Goal: Register for event/course

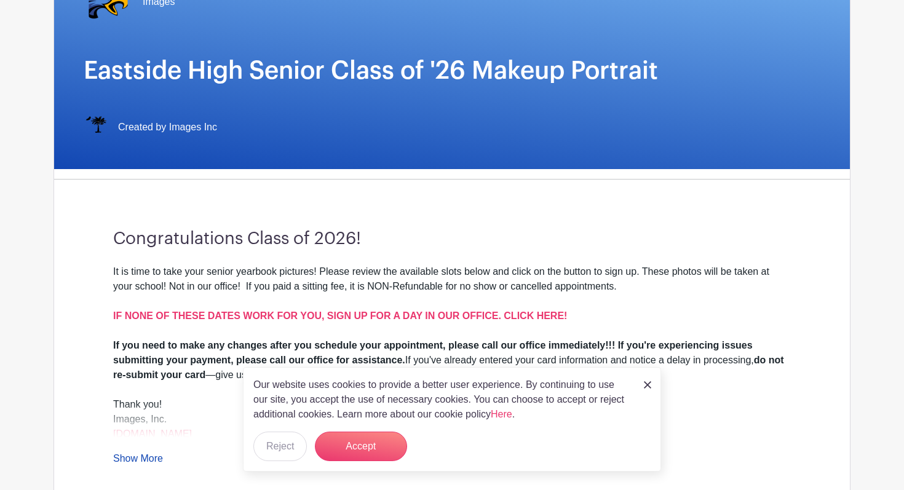
scroll to position [158, 0]
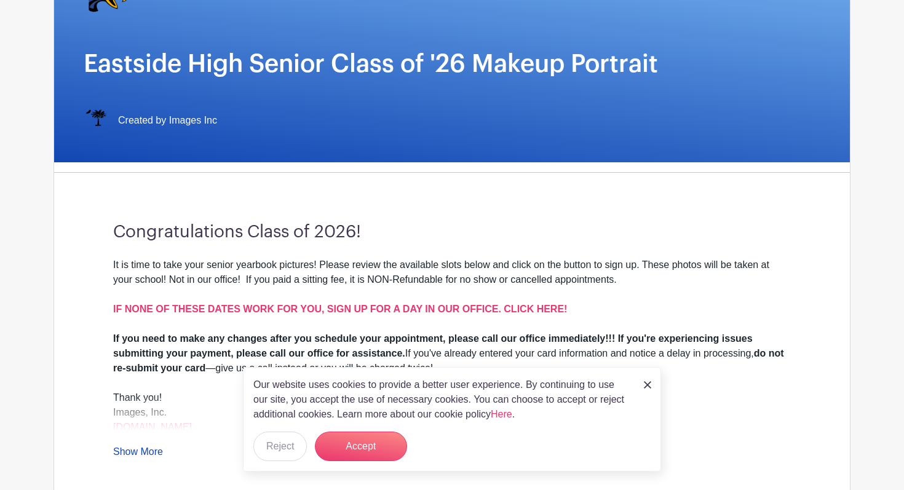
click at [647, 385] on img at bounding box center [647, 384] width 7 height 7
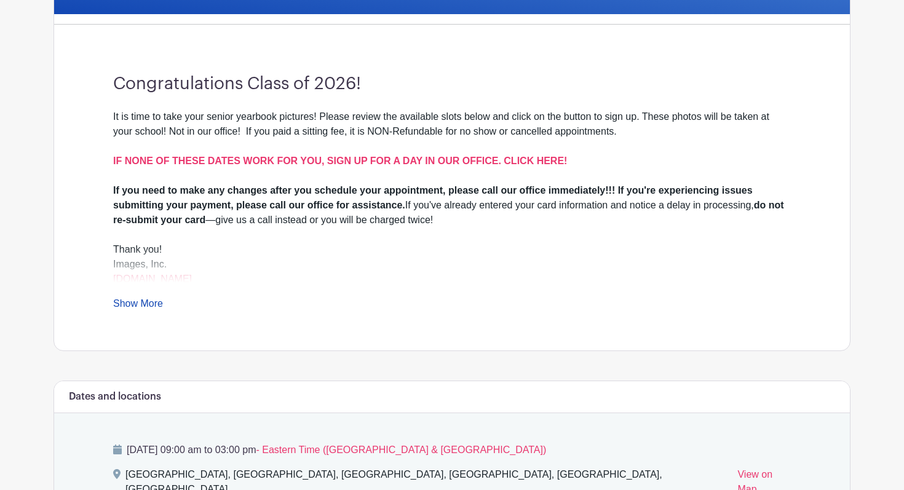
scroll to position [307, 0]
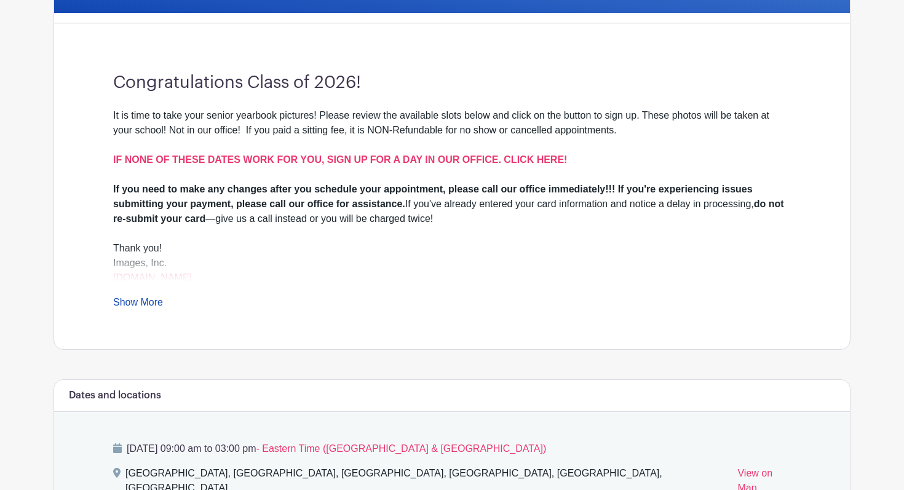
click at [149, 299] on link "Show More" at bounding box center [138, 304] width 50 height 15
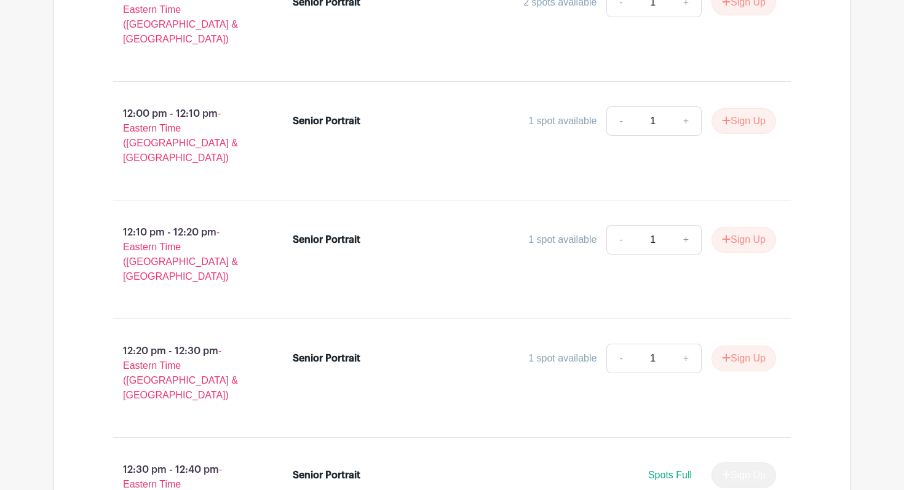
scroll to position [2978, 0]
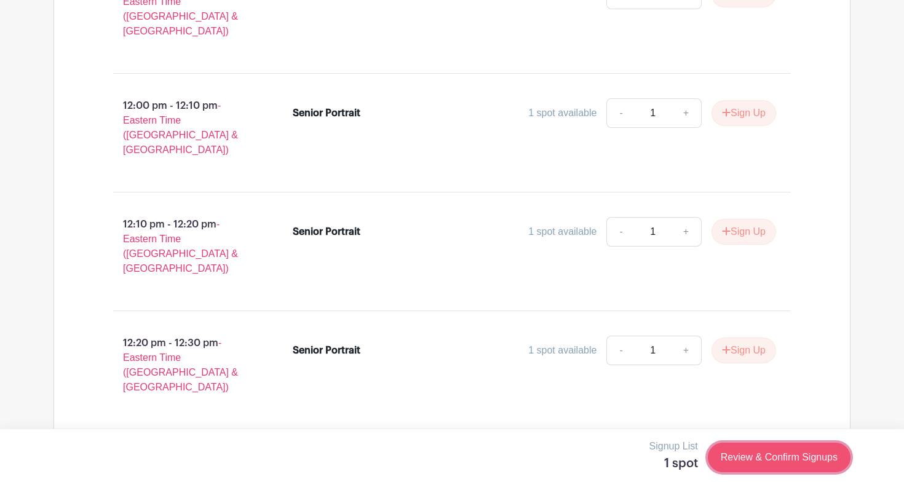
click at [757, 454] on link "Review & Confirm Signups" at bounding box center [779, 458] width 143 height 30
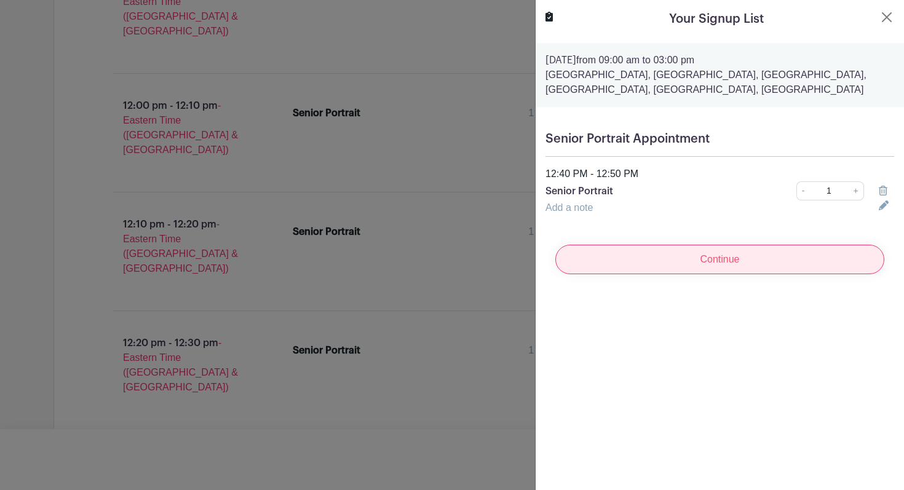
click at [687, 257] on input "Continue" at bounding box center [719, 260] width 329 height 30
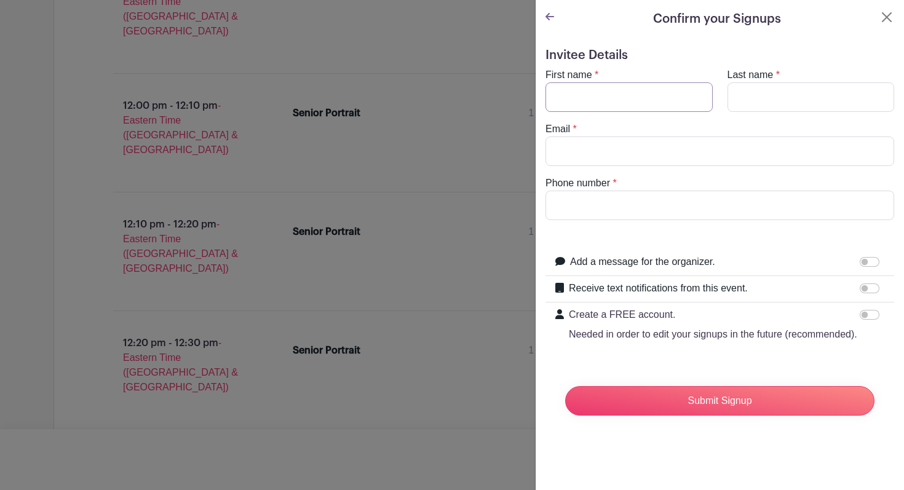
click at [656, 97] on input "First name" at bounding box center [628, 97] width 167 height 30
type input "[PERSON_NAME]"
click at [819, 98] on input "Last name" at bounding box center [810, 97] width 167 height 30
type input "[PERSON_NAME]"
click at [721, 146] on input "Email" at bounding box center [719, 151] width 349 height 30
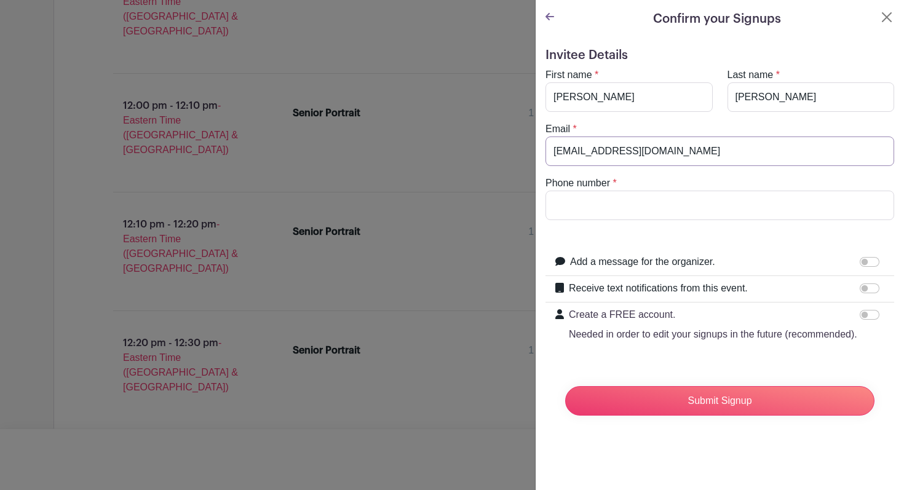
type input "[EMAIL_ADDRESS][DOMAIN_NAME]"
click at [695, 195] on input "Phone number" at bounding box center [719, 206] width 349 height 30
click at [586, 206] on input "8648003215" at bounding box center [719, 206] width 349 height 30
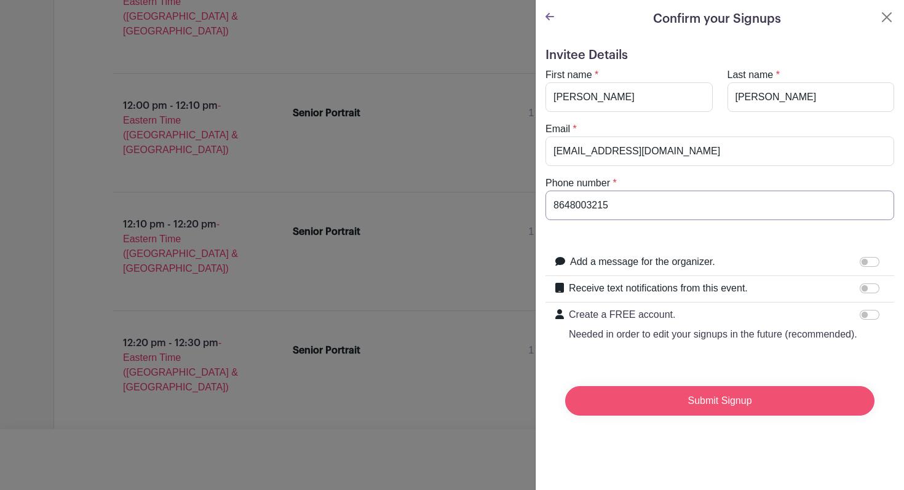
type input "8648003215"
click at [737, 397] on input "Submit Signup" at bounding box center [719, 401] width 309 height 30
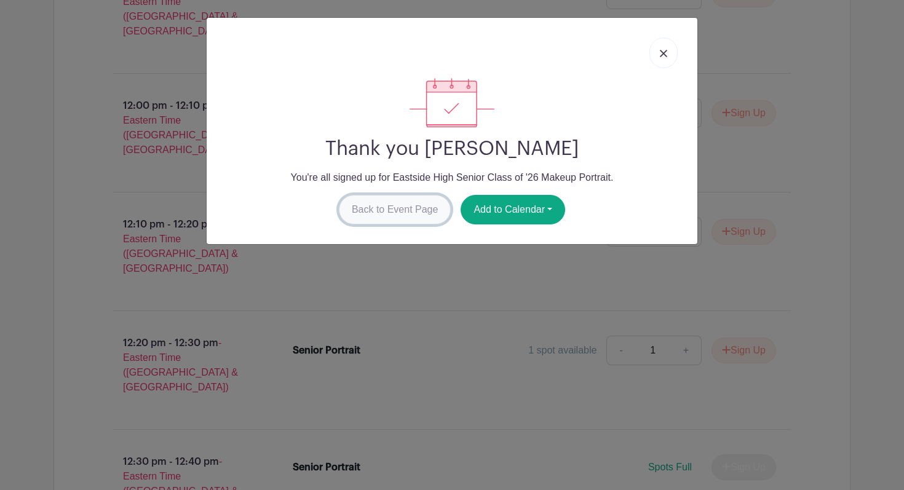
click at [412, 207] on link "Back to Event Page" at bounding box center [395, 210] width 112 height 30
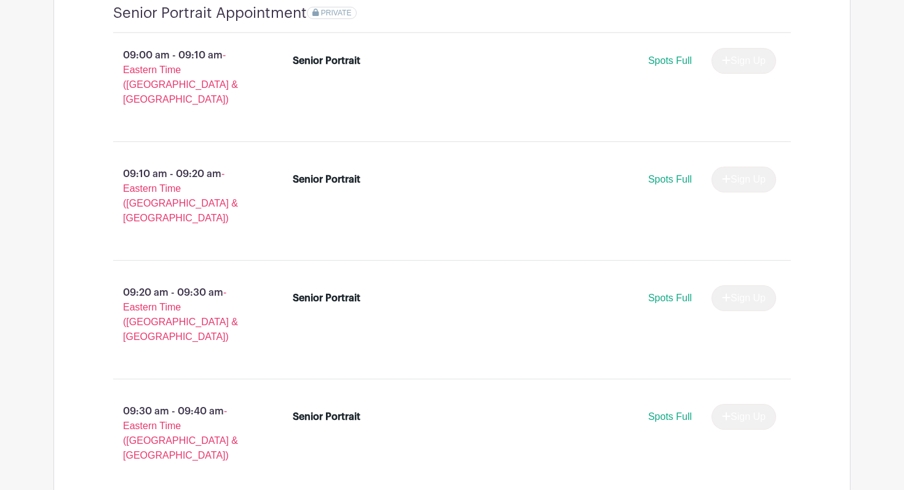
scroll to position [706, 0]
